Goal: Task Accomplishment & Management: Manage account settings

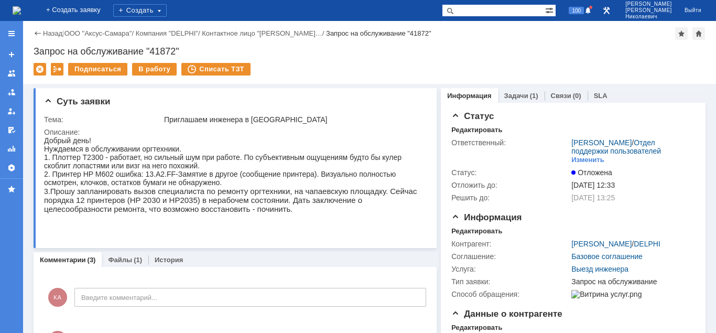
click at [398, 70] on div "Подписаться В работу Списать ТЗТ" at bounding box center [370, 74] width 672 height 22
click at [482, 14] on input "text" at bounding box center [493, 10] width 103 height 13
type input "пермякова"
click at [454, 12] on span at bounding box center [448, 10] width 13 height 13
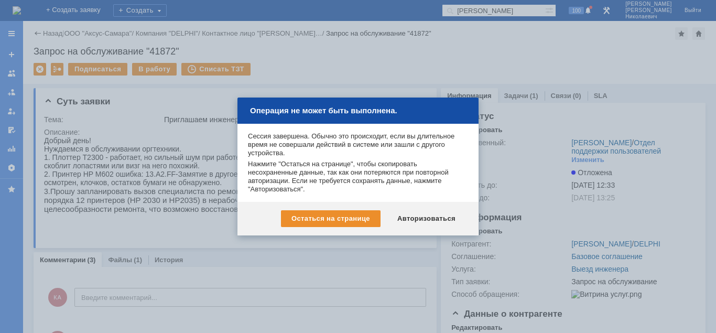
click at [439, 217] on div "Авторизоваться" at bounding box center [426, 218] width 79 height 17
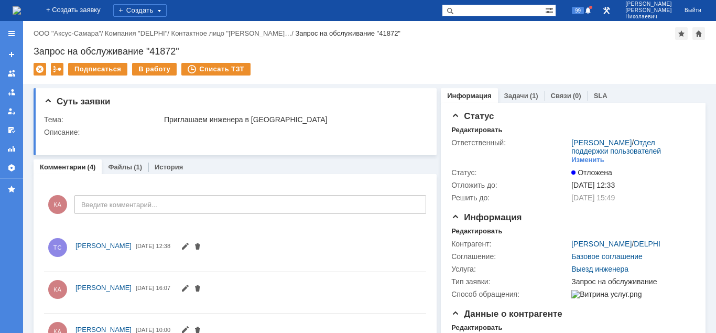
click at [482, 11] on input "text" at bounding box center [493, 10] width 103 height 13
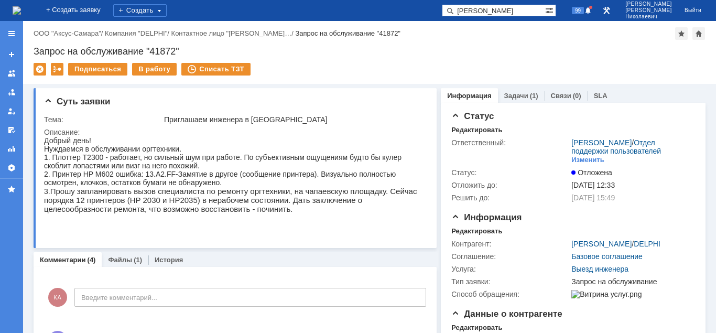
type input "Пермякова"
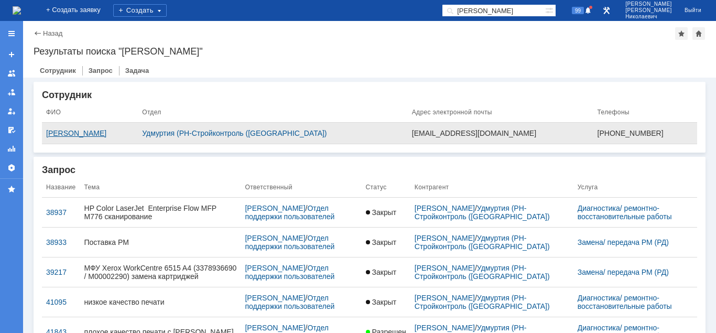
click at [116, 134] on div "Пермякова Людмила Владимировна" at bounding box center [90, 133] width 88 height 8
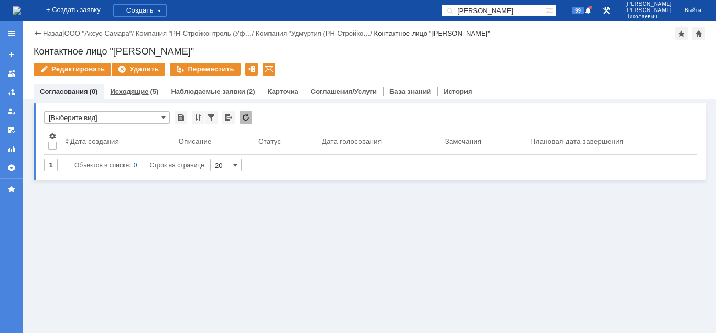
click at [150, 94] on div "(5)" at bounding box center [154, 92] width 8 height 8
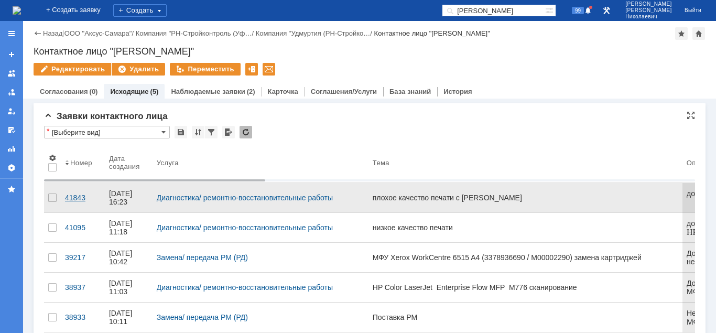
click at [73, 195] on div "41843" at bounding box center [83, 197] width 36 height 8
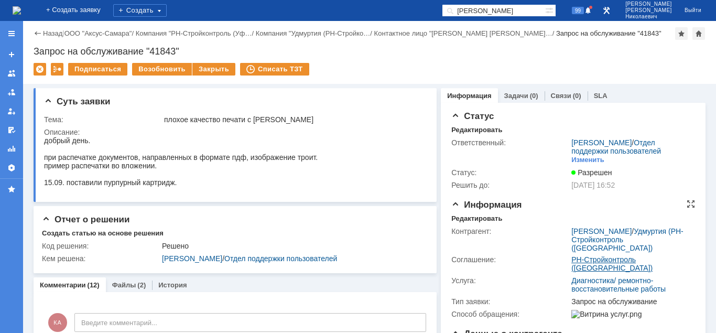
click at [590, 258] on link "РН-Стройконтроль (Уфа)" at bounding box center [611, 263] width 81 height 17
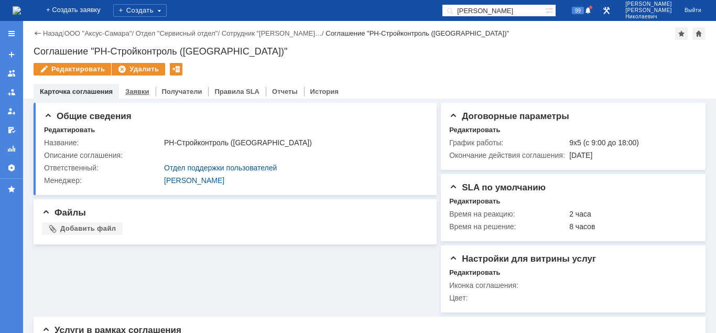
click at [136, 93] on link "Заявки" at bounding box center [137, 92] width 24 height 8
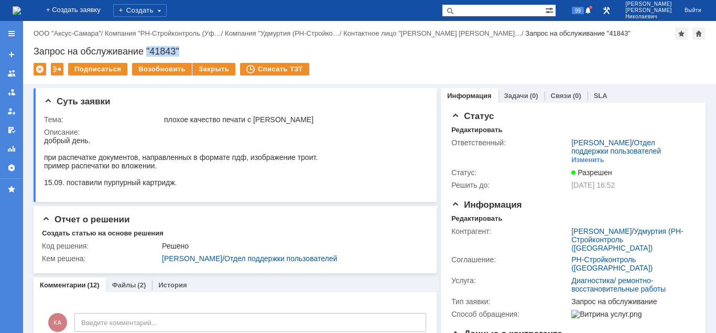
drag, startPoint x: 147, startPoint y: 49, endPoint x: 188, endPoint y: 50, distance: 41.4
click at [188, 50] on div "Запрос на обслуживание "41843"" at bounding box center [370, 51] width 672 height 10
copy div ""41843""
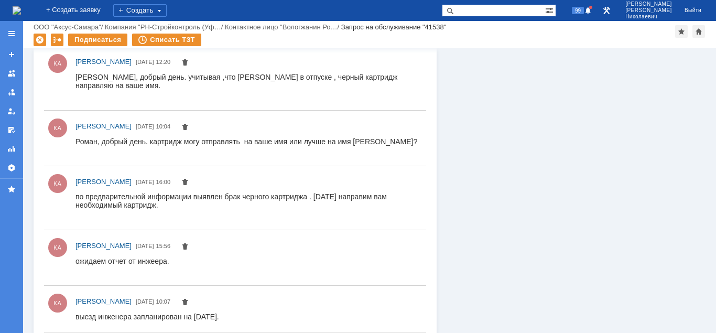
scroll to position [535, 0]
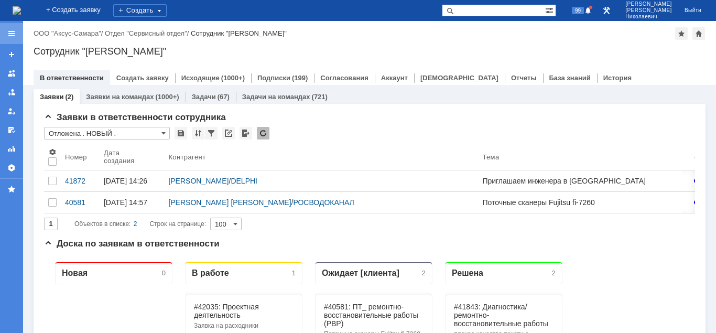
click at [5, 36] on div at bounding box center [11, 33] width 23 height 21
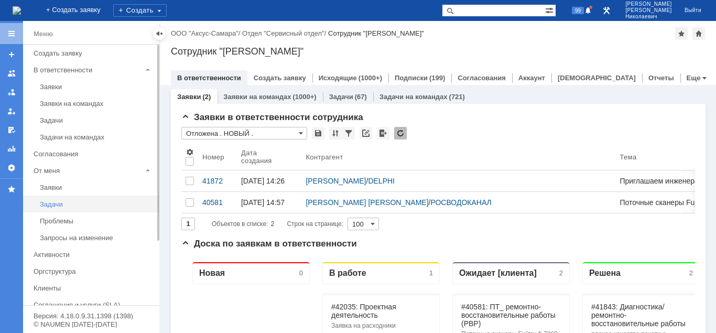
click at [57, 208] on link "Задачи" at bounding box center [97, 204] width 122 height 16
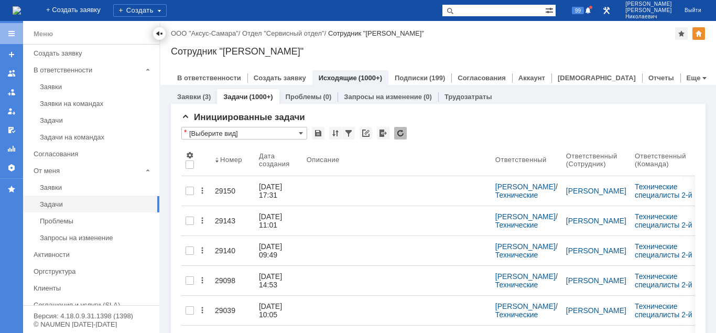
click at [158, 35] on div at bounding box center [159, 33] width 8 height 8
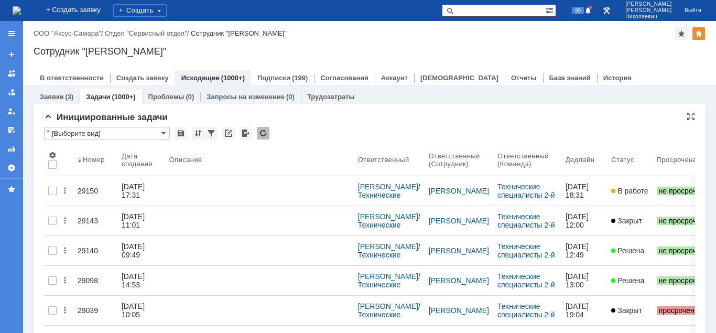
click at [114, 137] on input "[Выберите вид]" at bounding box center [107, 133] width 126 height 13
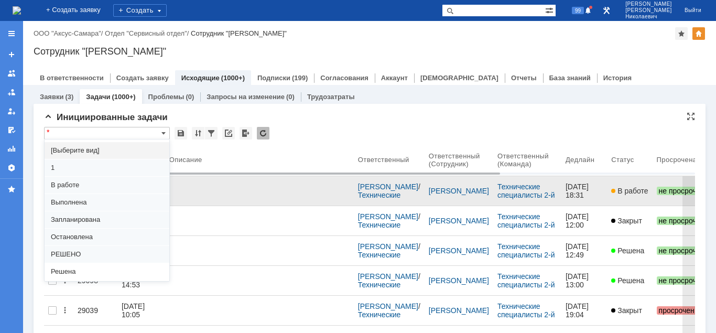
click at [84, 180] on div "В работе" at bounding box center [107, 185] width 125 height 17
type input "В работе"
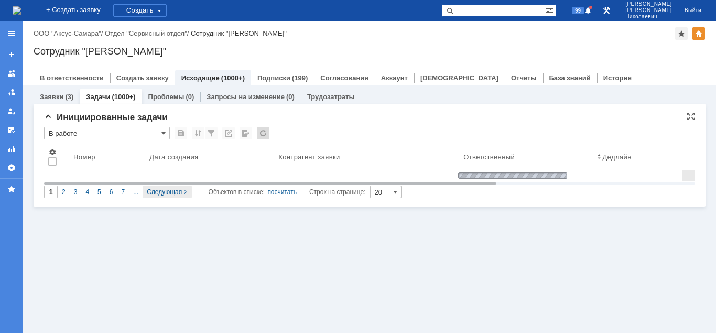
type input "100"
type input "В работе"
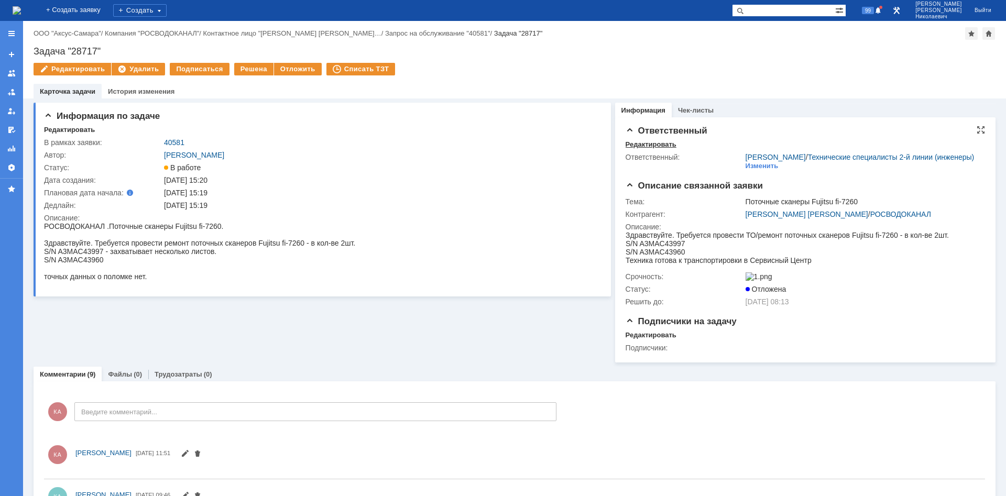
click at [644, 143] on div "Редактировать" at bounding box center [651, 144] width 51 height 8
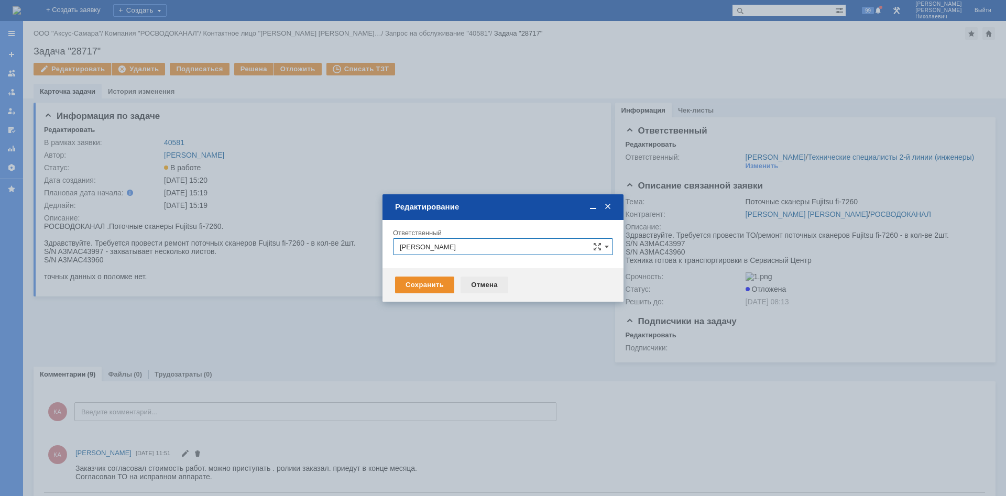
click at [478, 287] on div "Отмена" at bounding box center [485, 285] width 48 height 17
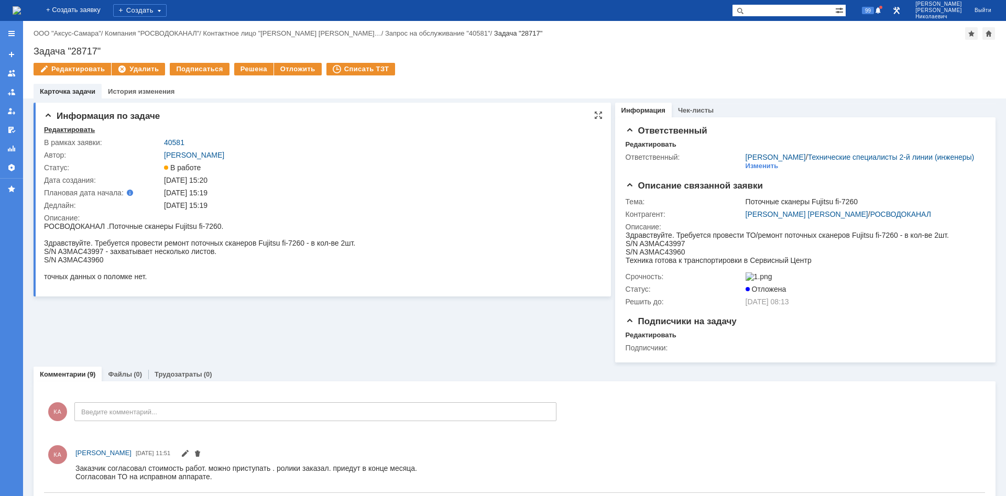
click at [71, 132] on div "Редактировать" at bounding box center [69, 130] width 51 height 8
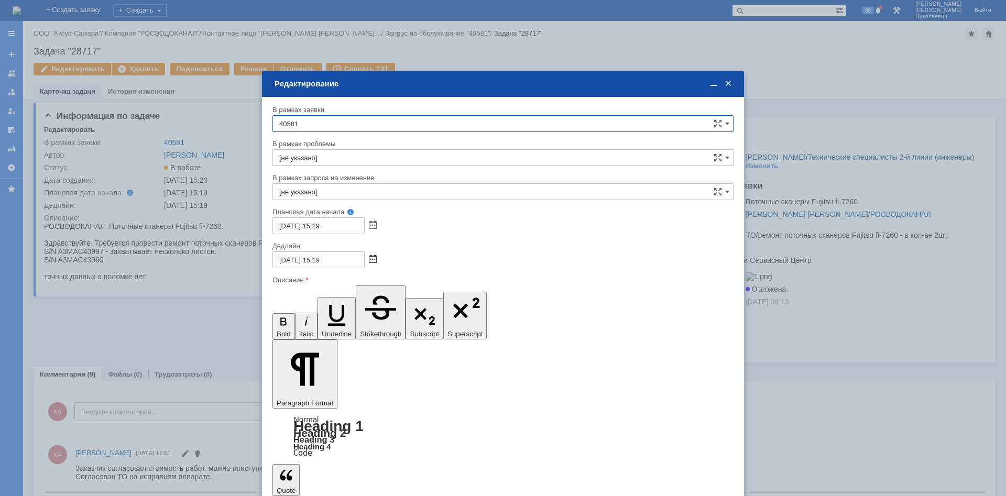
click at [373, 257] on span at bounding box center [373, 260] width 8 height 8
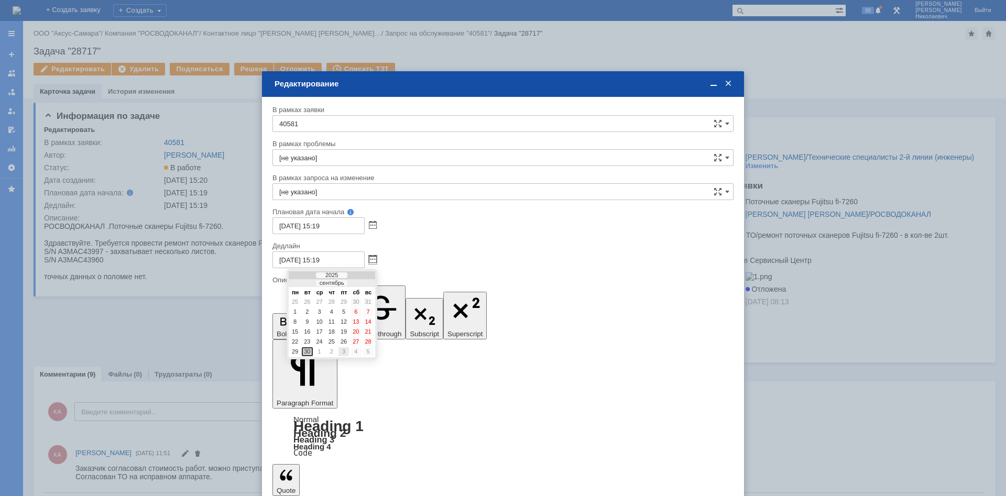
click at [345, 355] on div "3" at bounding box center [344, 351] width 10 height 9
type input "[DATE] 15:19"
